Goal: Transaction & Acquisition: Book appointment/travel/reservation

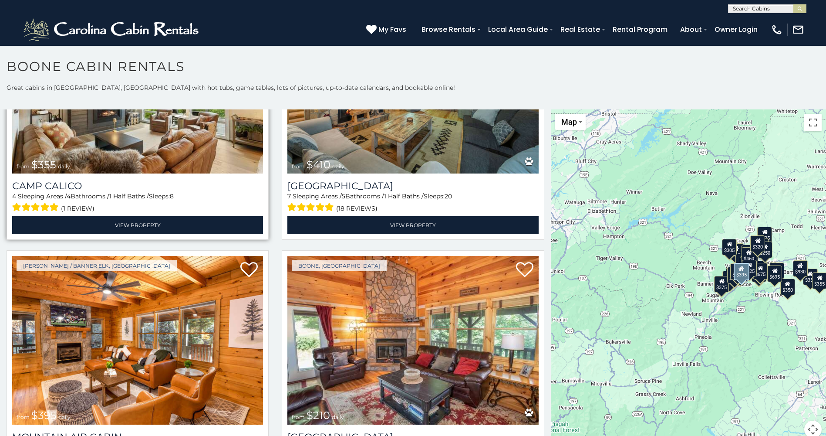
scroll to position [3180, 0]
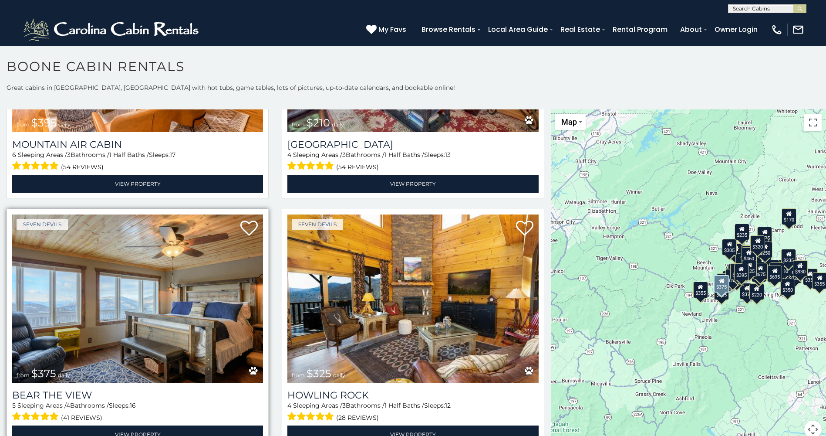
scroll to position [3441, 0]
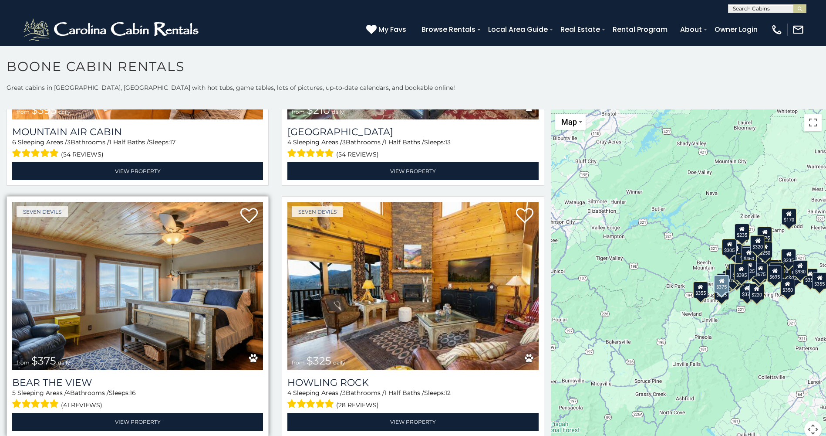
click at [194, 264] on img at bounding box center [137, 286] width 251 height 168
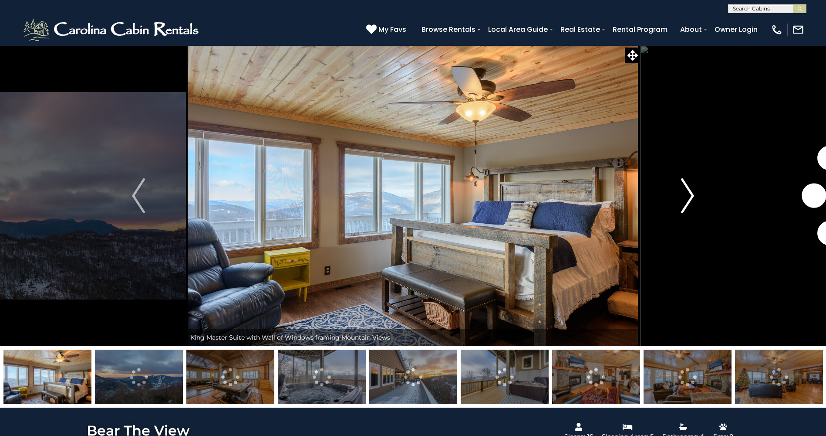
click at [683, 195] on img "Next" at bounding box center [687, 195] width 13 height 35
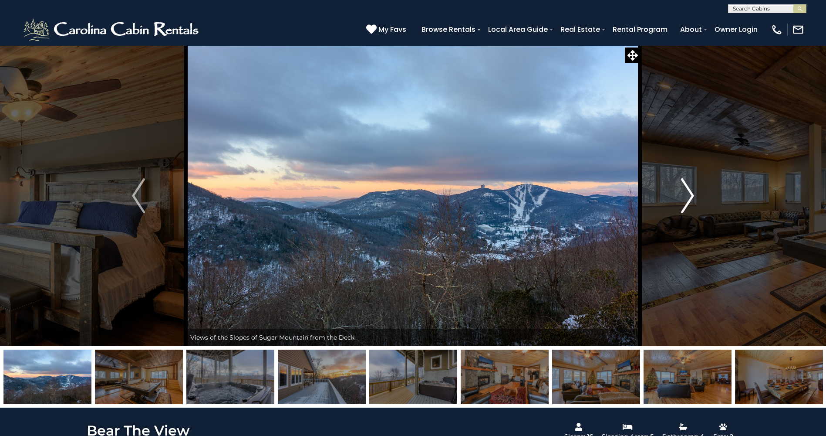
click at [686, 194] on img "Next" at bounding box center [687, 195] width 13 height 35
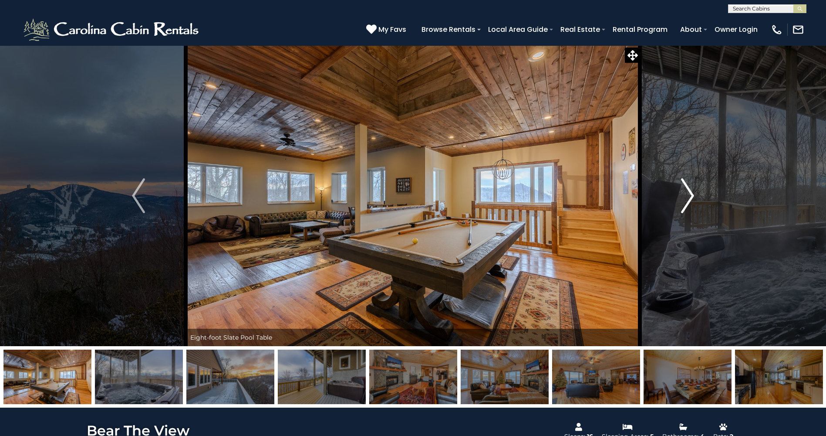
click at [686, 194] on img "Next" at bounding box center [687, 195] width 13 height 35
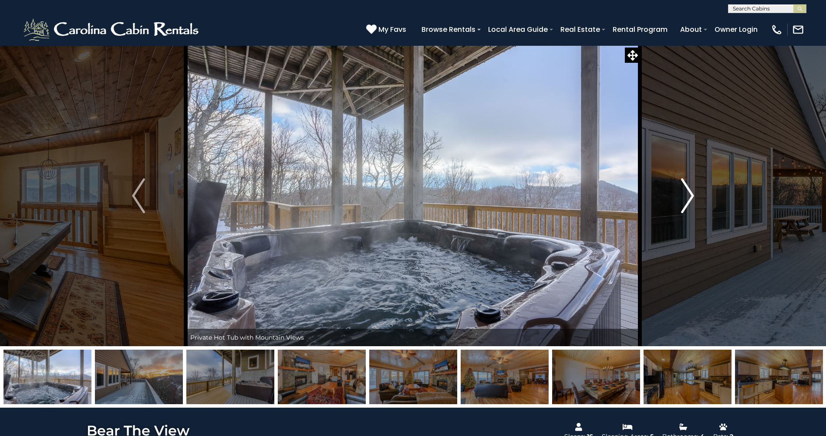
click at [686, 194] on img "Next" at bounding box center [687, 195] width 13 height 35
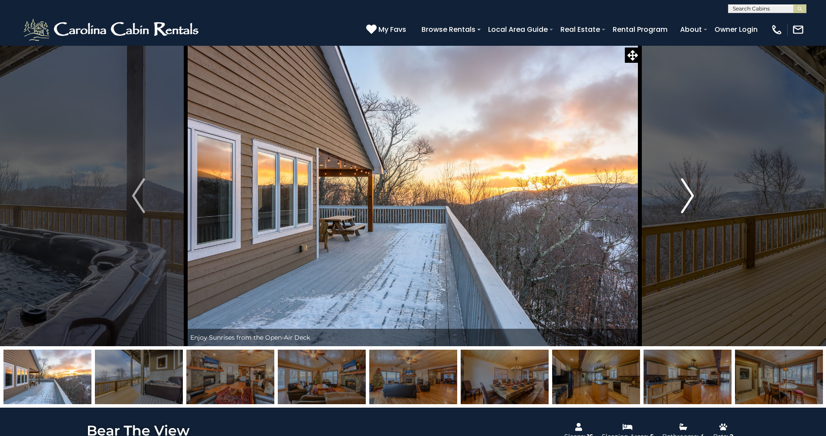
click at [686, 194] on img "Next" at bounding box center [687, 195] width 13 height 35
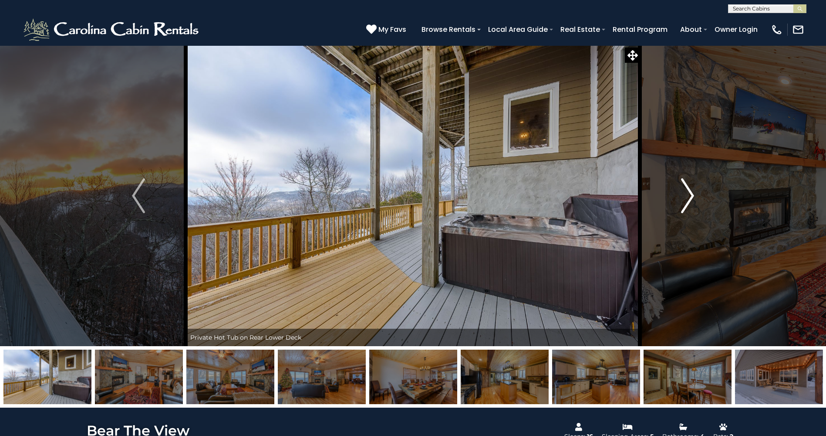
click at [686, 194] on img "Next" at bounding box center [687, 195] width 13 height 35
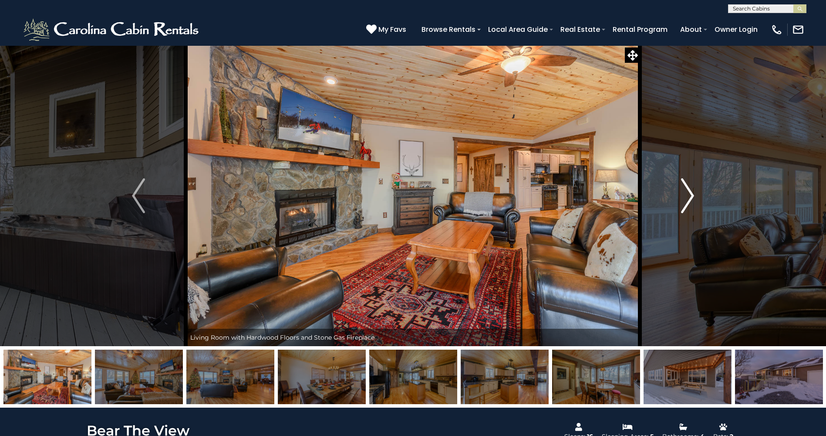
click at [686, 194] on img "Next" at bounding box center [687, 195] width 13 height 35
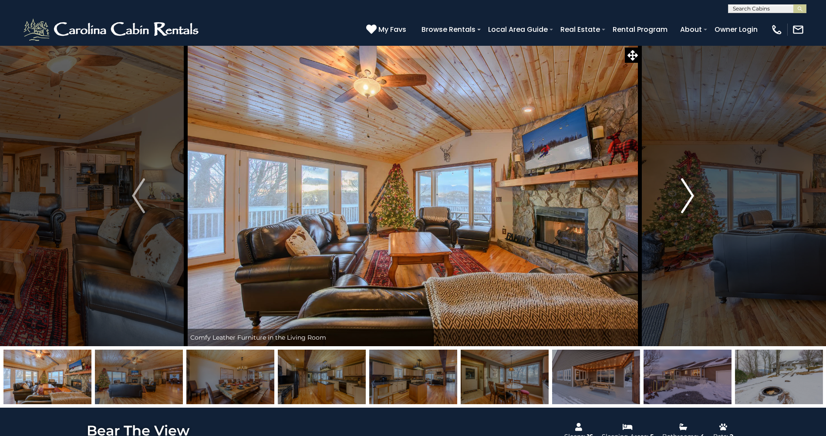
click at [686, 194] on img "Next" at bounding box center [687, 195] width 13 height 35
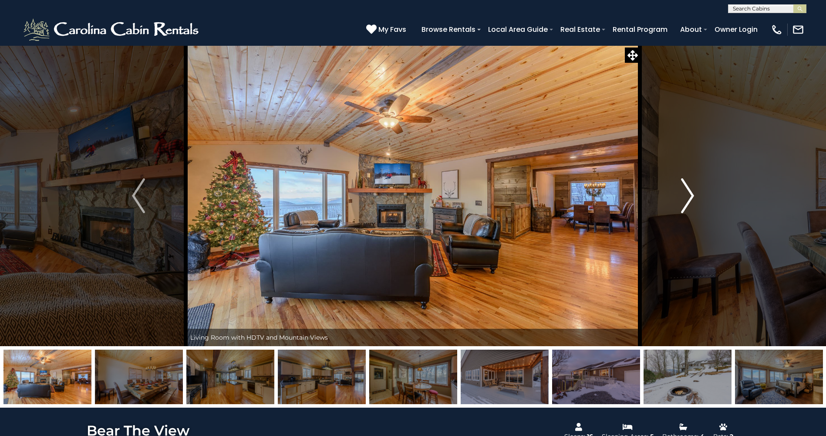
click at [686, 194] on img "Next" at bounding box center [687, 195] width 13 height 35
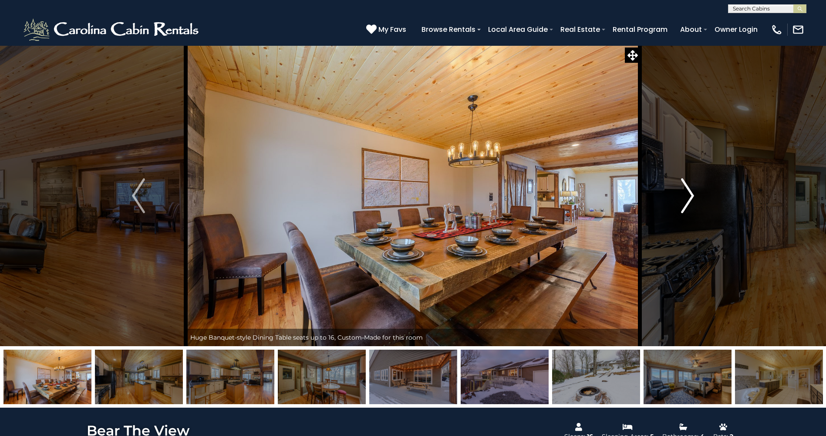
click at [686, 194] on img "Next" at bounding box center [687, 195] width 13 height 35
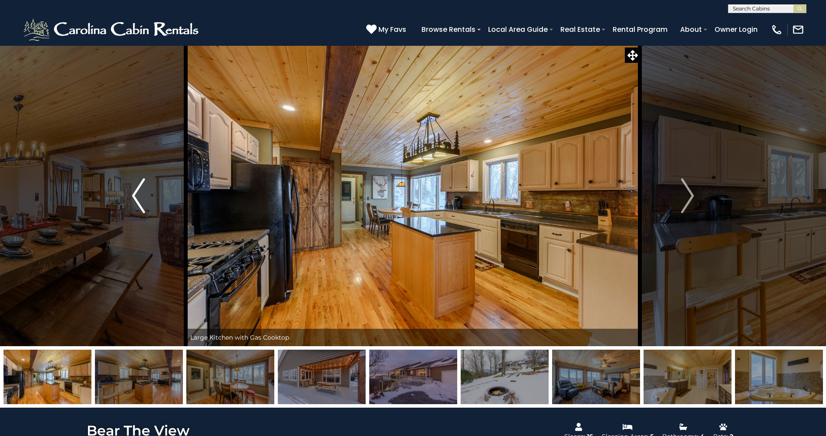
click at [147, 193] on button "Previous" at bounding box center [138, 195] width 95 height 301
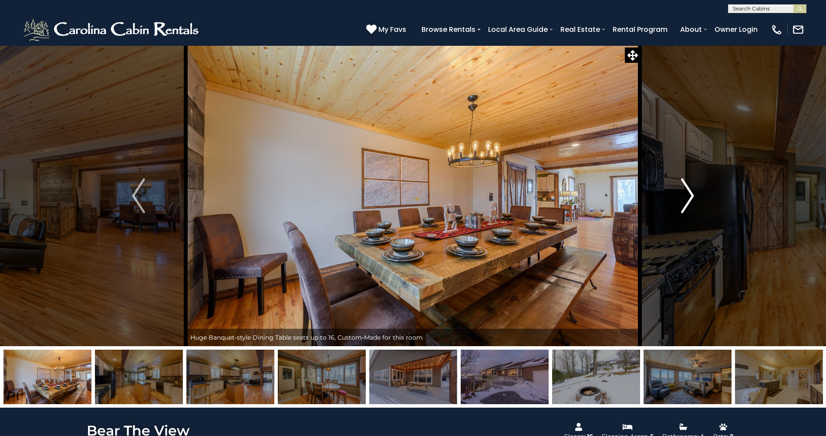
click at [692, 195] on img "Next" at bounding box center [687, 195] width 13 height 35
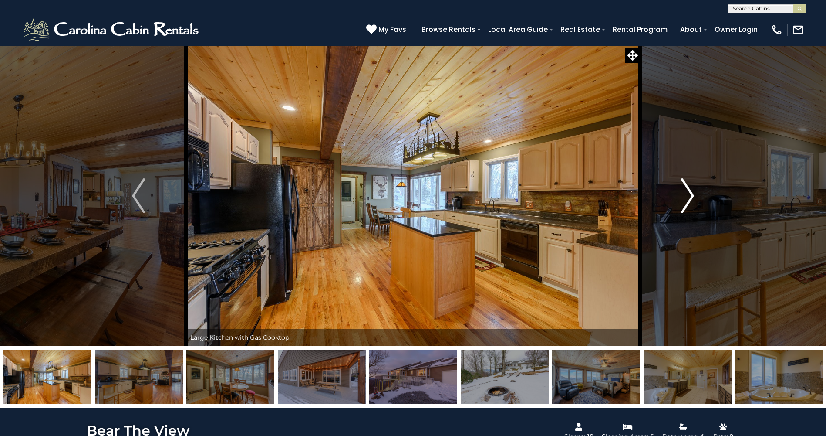
click at [692, 196] on img "Next" at bounding box center [687, 195] width 13 height 35
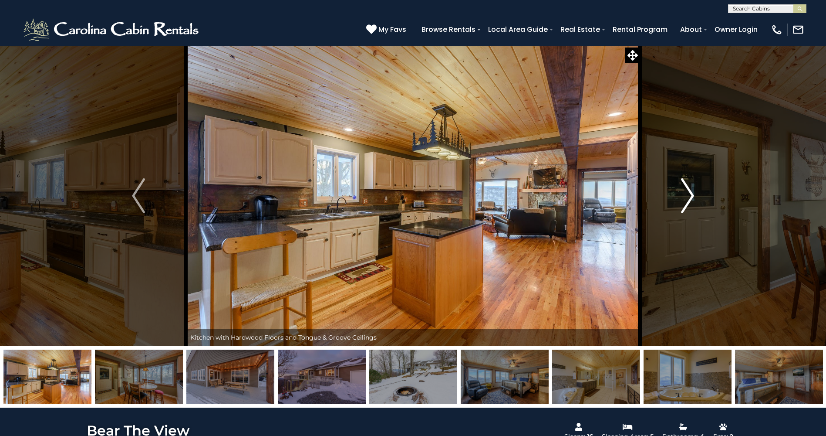
click at [692, 196] on img "Next" at bounding box center [687, 195] width 13 height 35
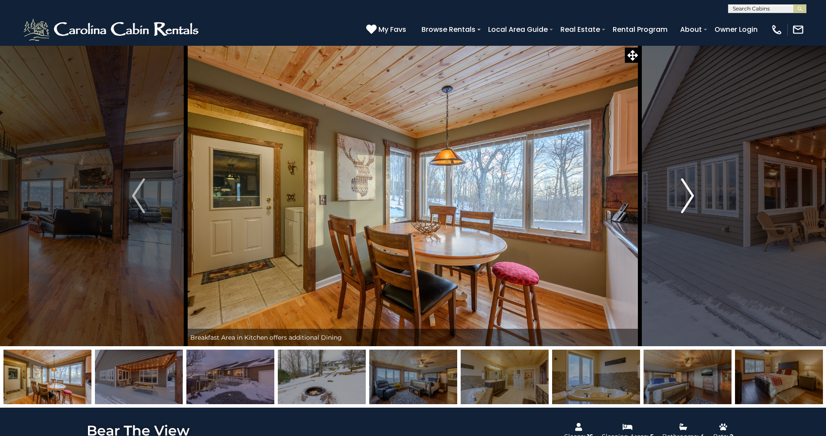
click at [692, 196] on img "Next" at bounding box center [687, 195] width 13 height 35
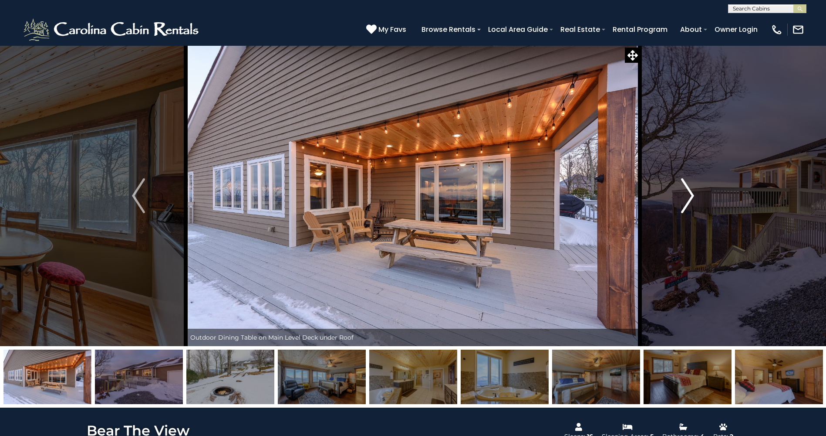
click at [692, 196] on img "Next" at bounding box center [687, 195] width 13 height 35
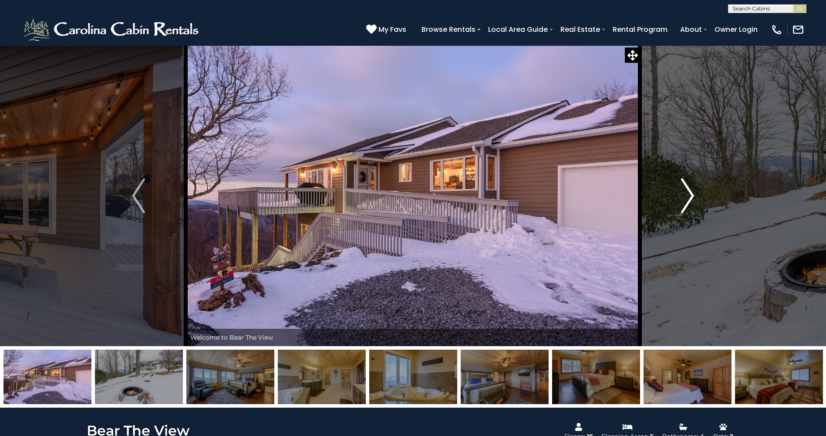
click at [692, 196] on img "Next" at bounding box center [687, 195] width 13 height 35
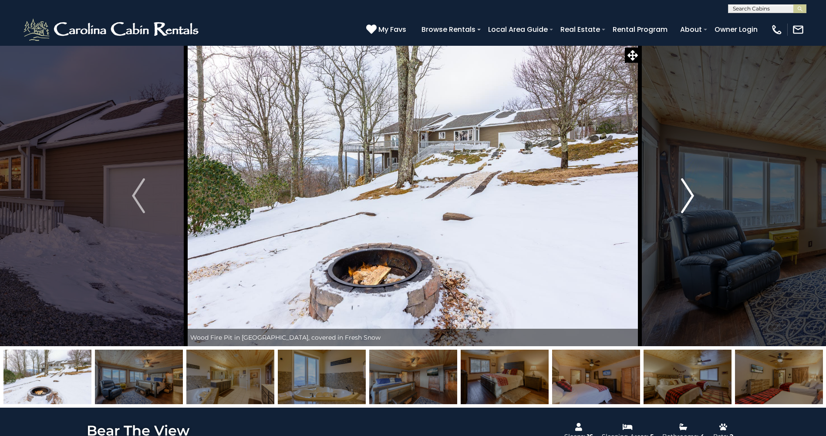
click at [692, 196] on img "Next" at bounding box center [687, 195] width 13 height 35
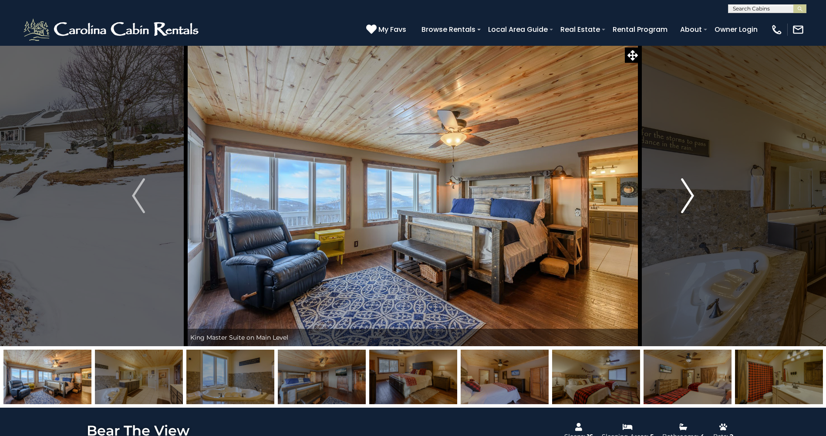
click at [692, 196] on img "Next" at bounding box center [687, 195] width 13 height 35
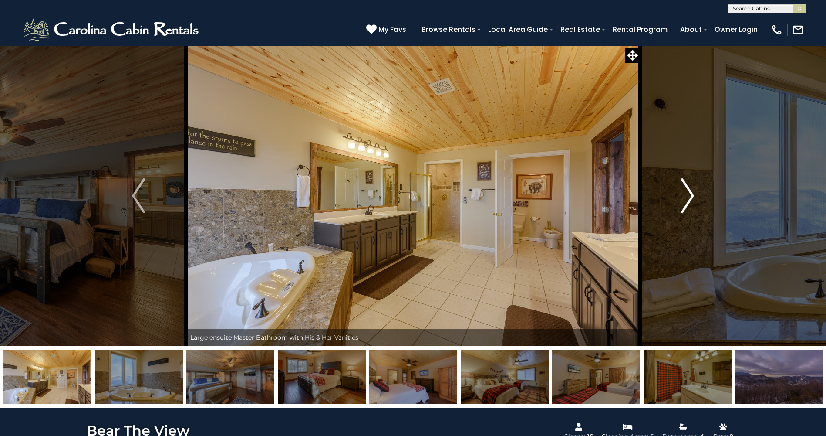
click at [692, 196] on img "Next" at bounding box center [687, 195] width 13 height 35
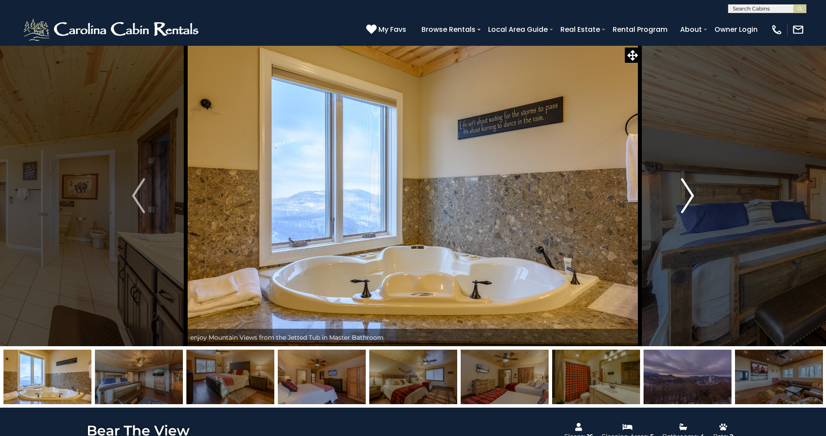
click at [692, 196] on img "Next" at bounding box center [687, 195] width 13 height 35
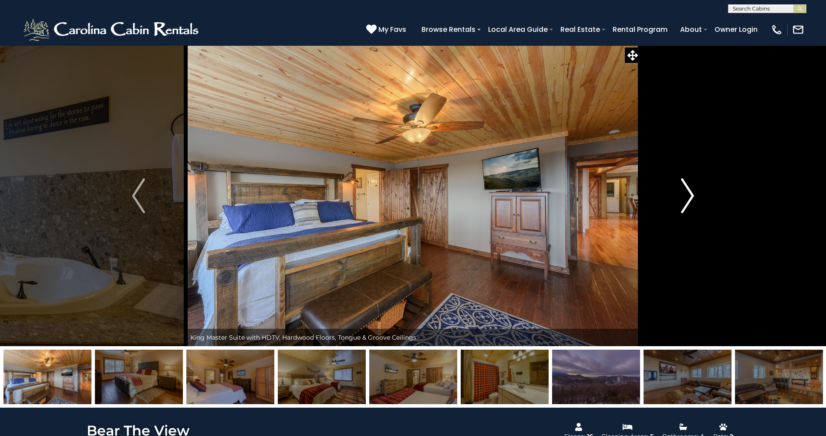
click at [692, 196] on img "Next" at bounding box center [687, 195] width 13 height 35
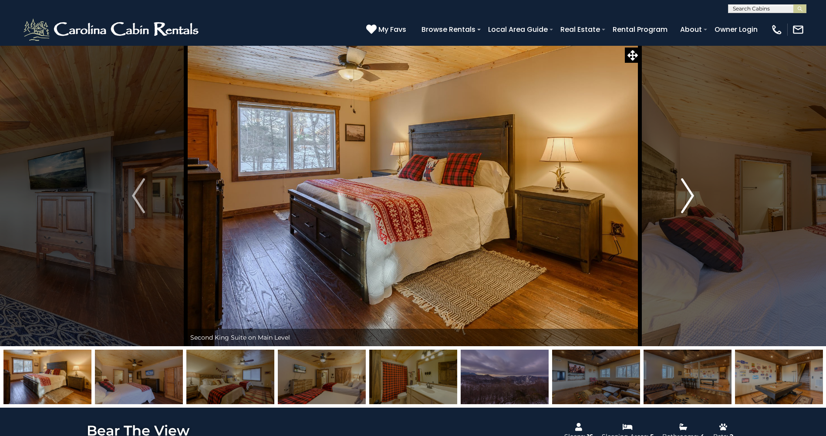
click at [692, 196] on img "Next" at bounding box center [687, 195] width 13 height 35
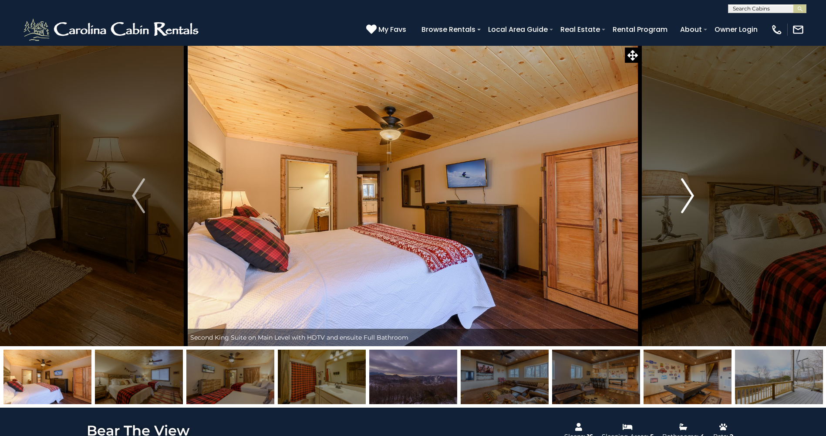
click at [692, 196] on img "Next" at bounding box center [687, 195] width 13 height 35
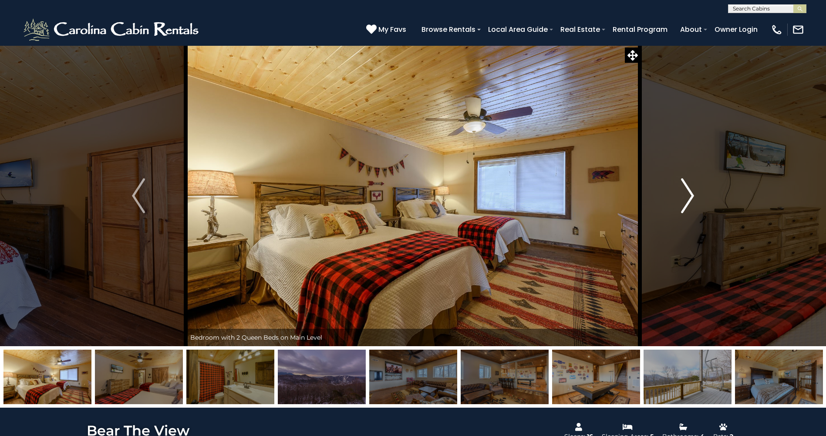
click at [692, 196] on img "Next" at bounding box center [687, 195] width 13 height 35
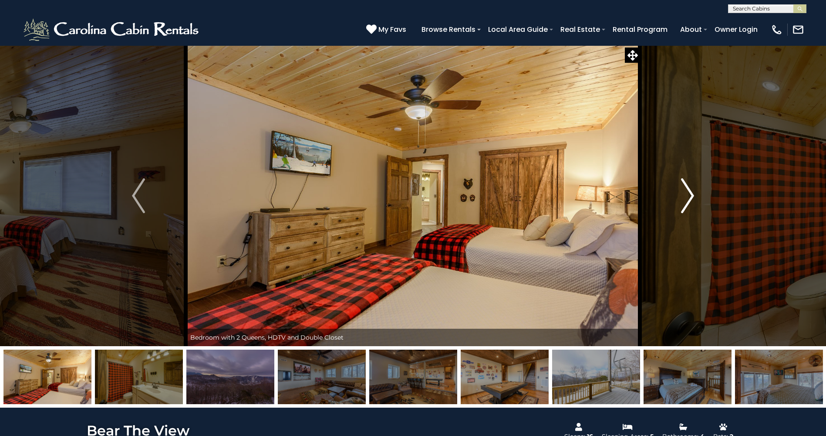
click at [692, 196] on img "Next" at bounding box center [687, 195] width 13 height 35
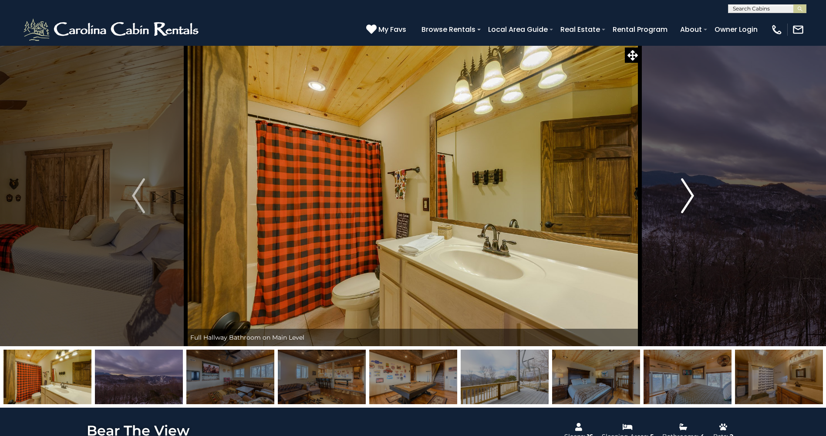
click at [692, 196] on img "Next" at bounding box center [687, 195] width 13 height 35
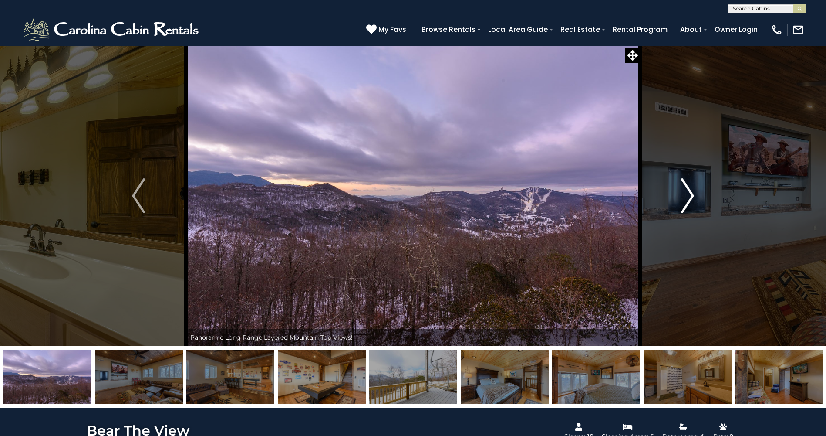
click at [690, 203] on img "Next" at bounding box center [687, 195] width 13 height 35
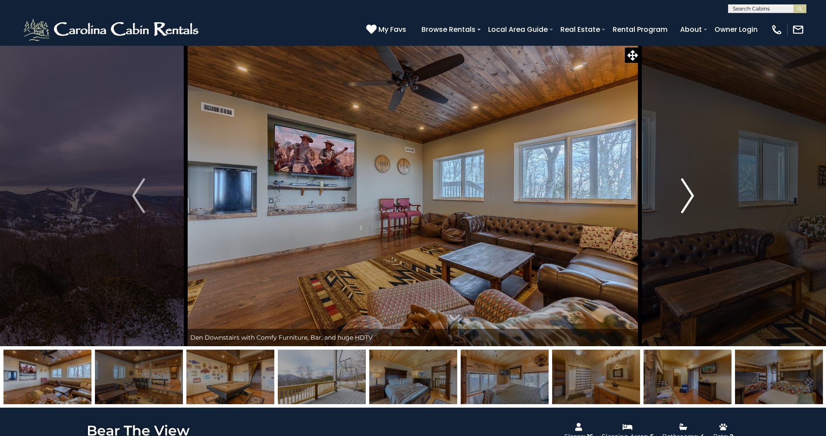
click at [689, 203] on img "Next" at bounding box center [687, 195] width 13 height 35
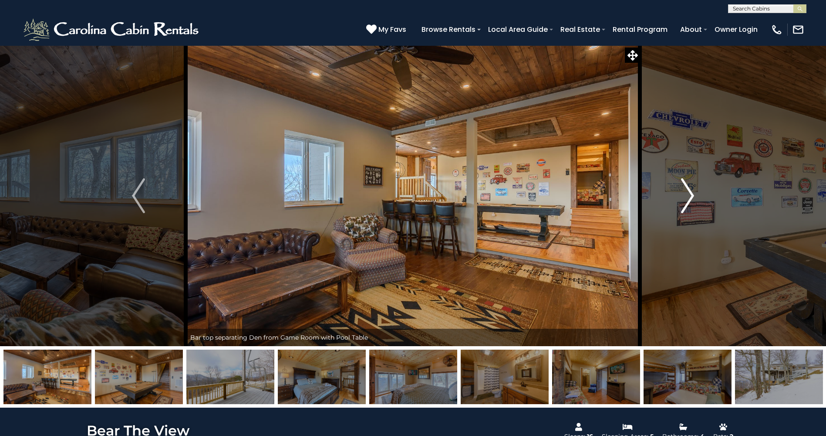
click at [686, 196] on img "Next" at bounding box center [687, 195] width 13 height 35
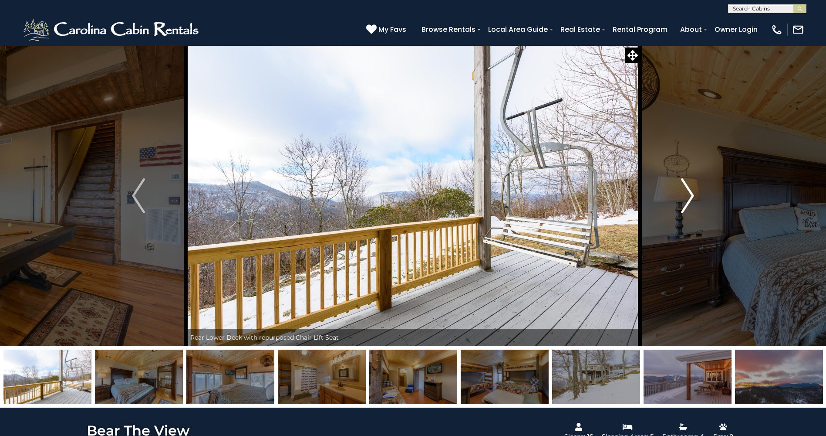
click at [686, 196] on img "Next" at bounding box center [687, 195] width 13 height 35
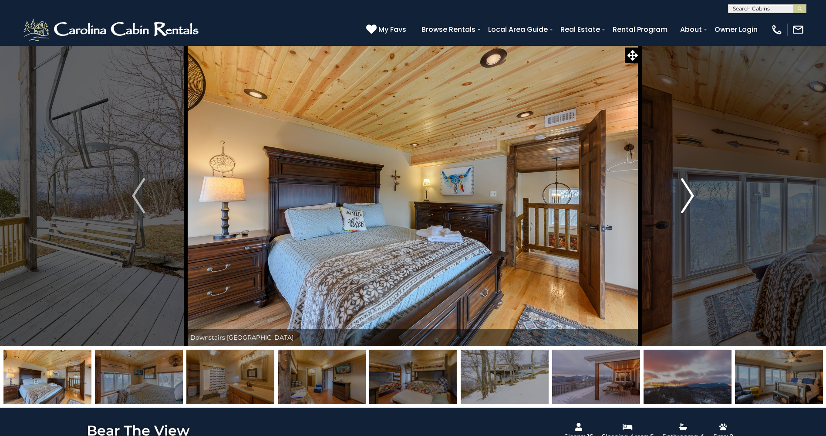
click at [686, 196] on img "Next" at bounding box center [687, 195] width 13 height 35
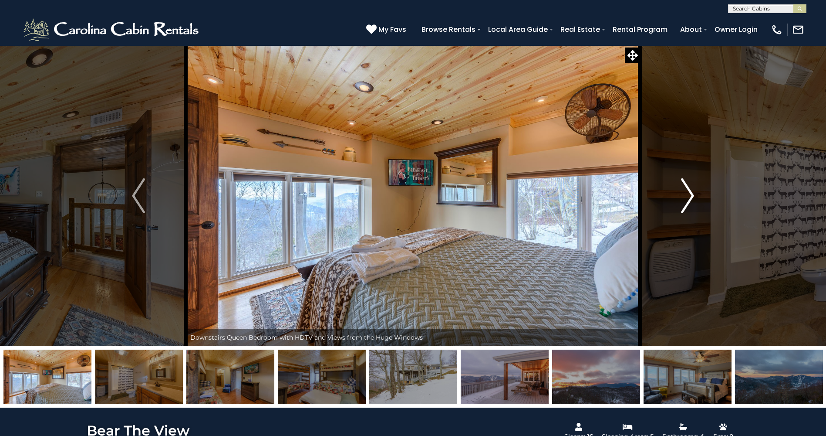
click at [686, 196] on img "Next" at bounding box center [687, 195] width 13 height 35
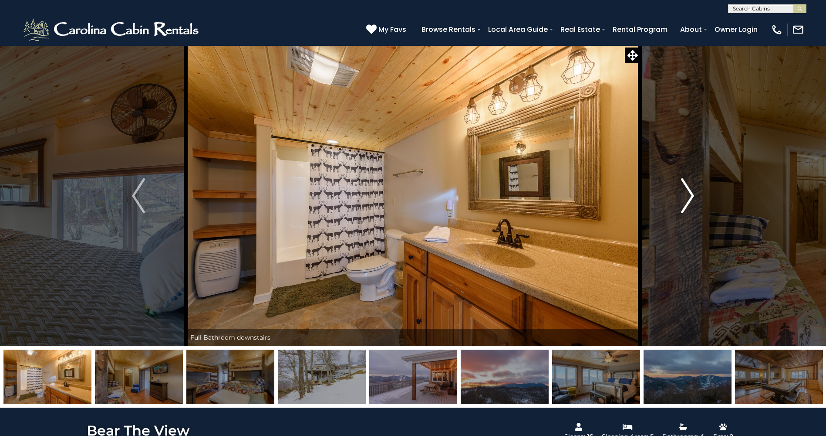
click at [686, 196] on img "Next" at bounding box center [687, 195] width 13 height 35
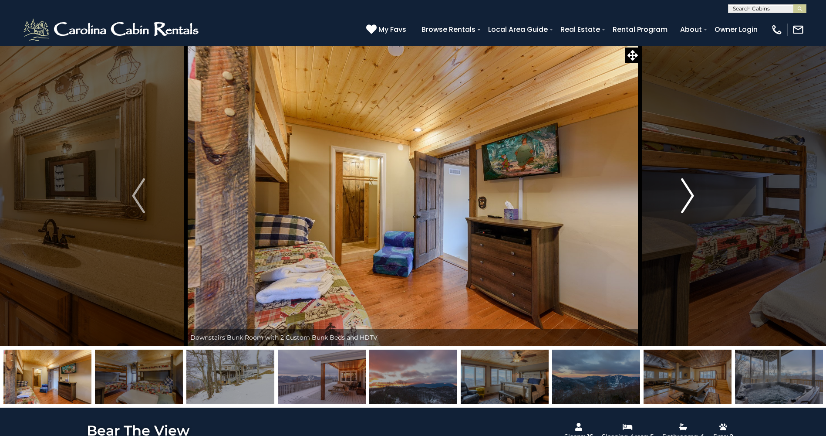
click at [686, 196] on img "Next" at bounding box center [687, 195] width 13 height 35
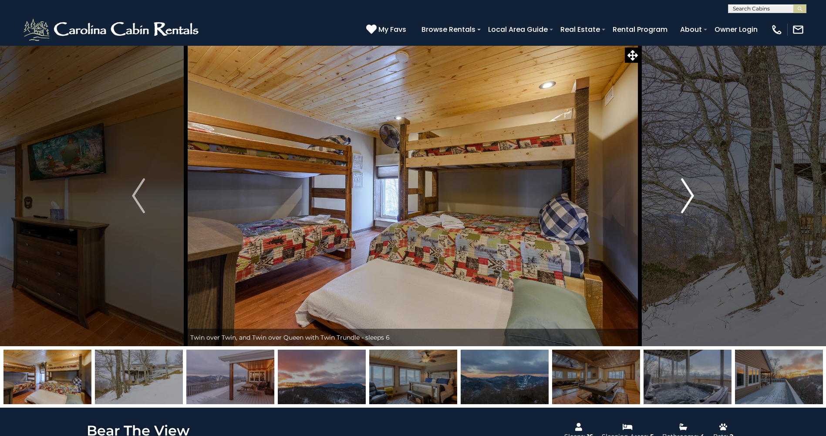
click at [686, 196] on img "Next" at bounding box center [687, 195] width 13 height 35
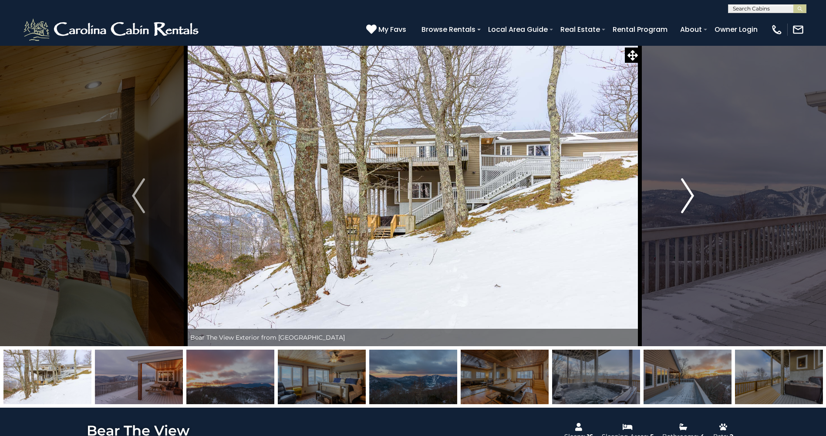
click at [686, 196] on img "Next" at bounding box center [687, 195] width 13 height 35
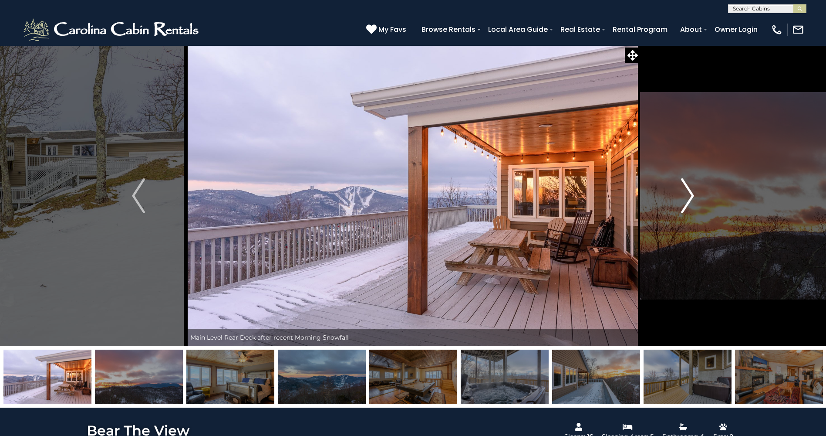
click at [686, 196] on img "Next" at bounding box center [687, 195] width 13 height 35
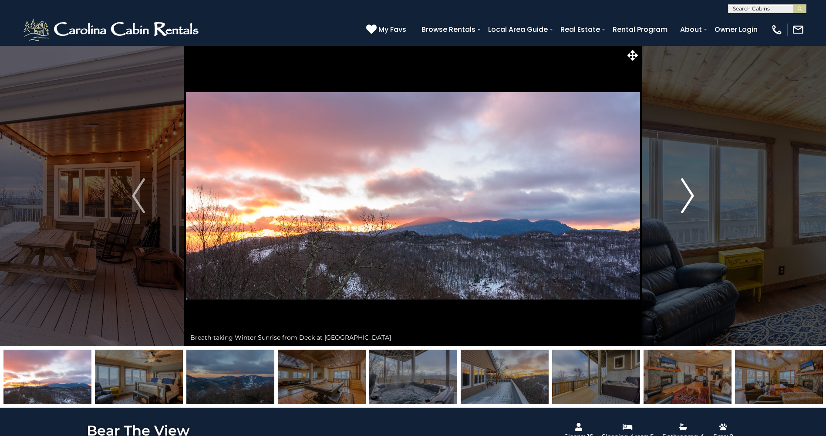
click at [686, 196] on img "Next" at bounding box center [687, 195] width 13 height 35
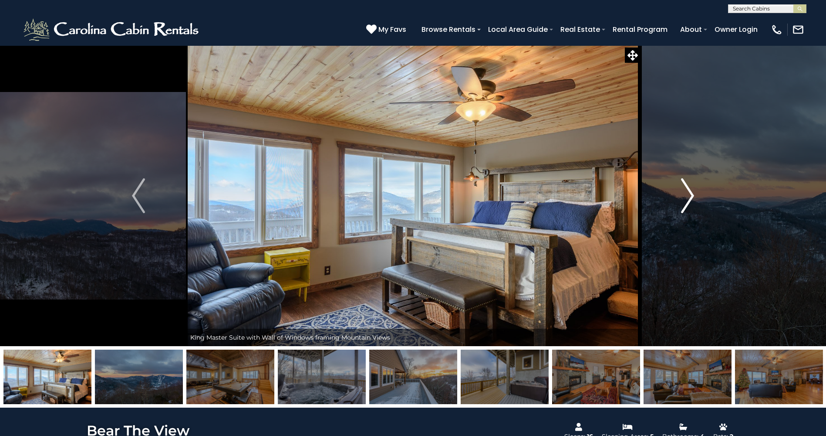
click at [686, 196] on img "Next" at bounding box center [687, 195] width 13 height 35
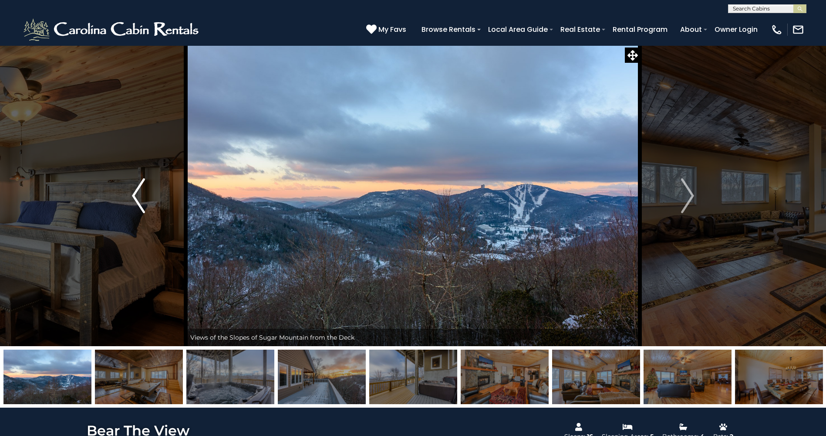
click at [131, 191] on button "Previous" at bounding box center [138, 195] width 95 height 301
